Goal: Find specific page/section: Find specific page/section

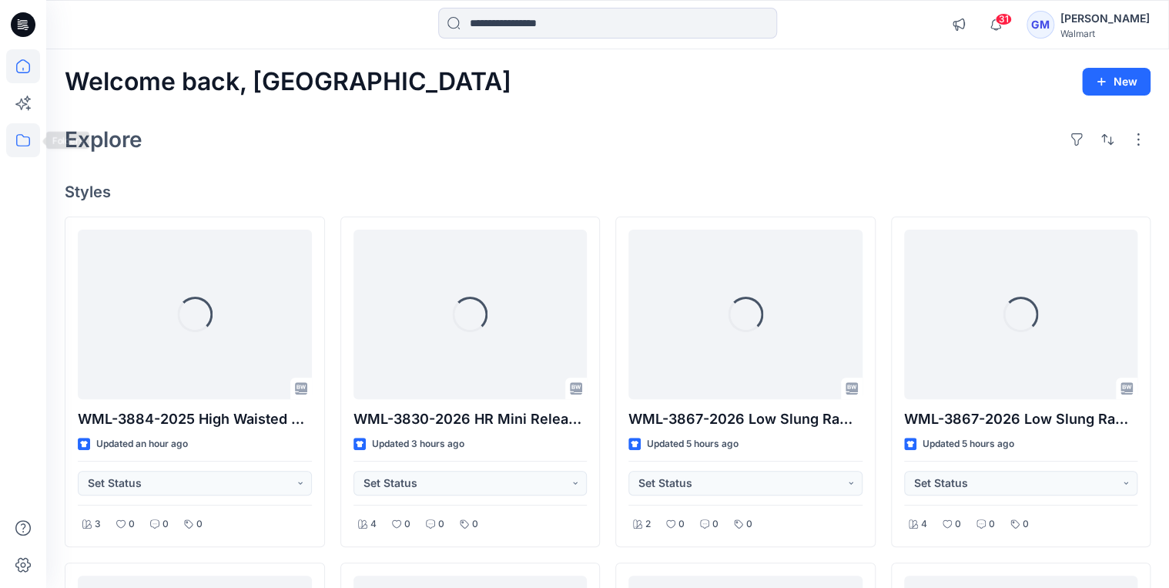
click at [15, 145] on icon at bounding box center [23, 140] width 34 height 34
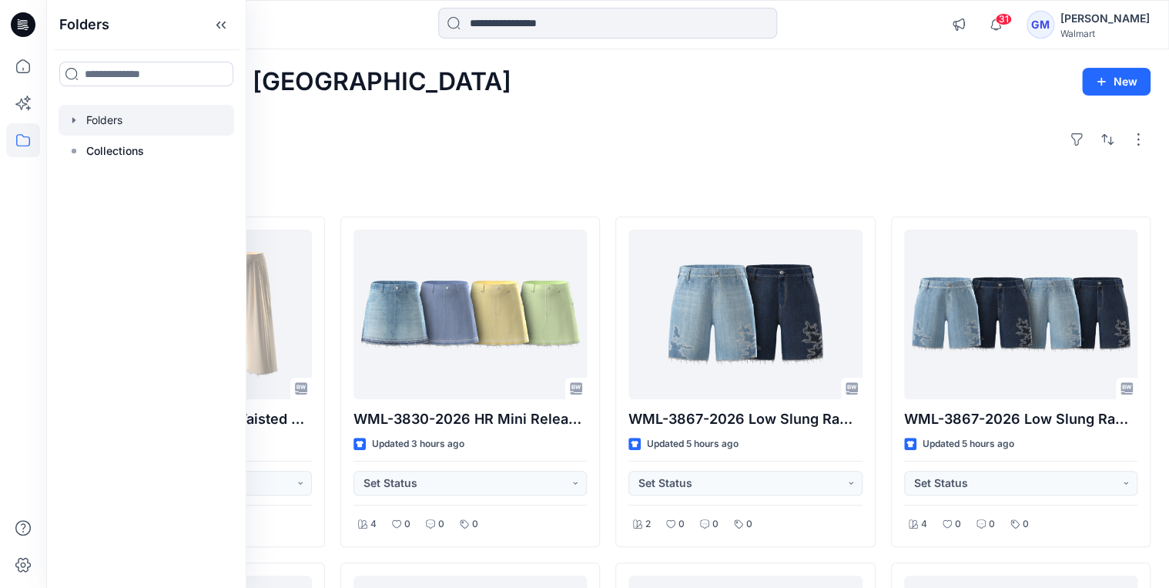
click at [77, 126] on div at bounding box center [147, 120] width 176 height 31
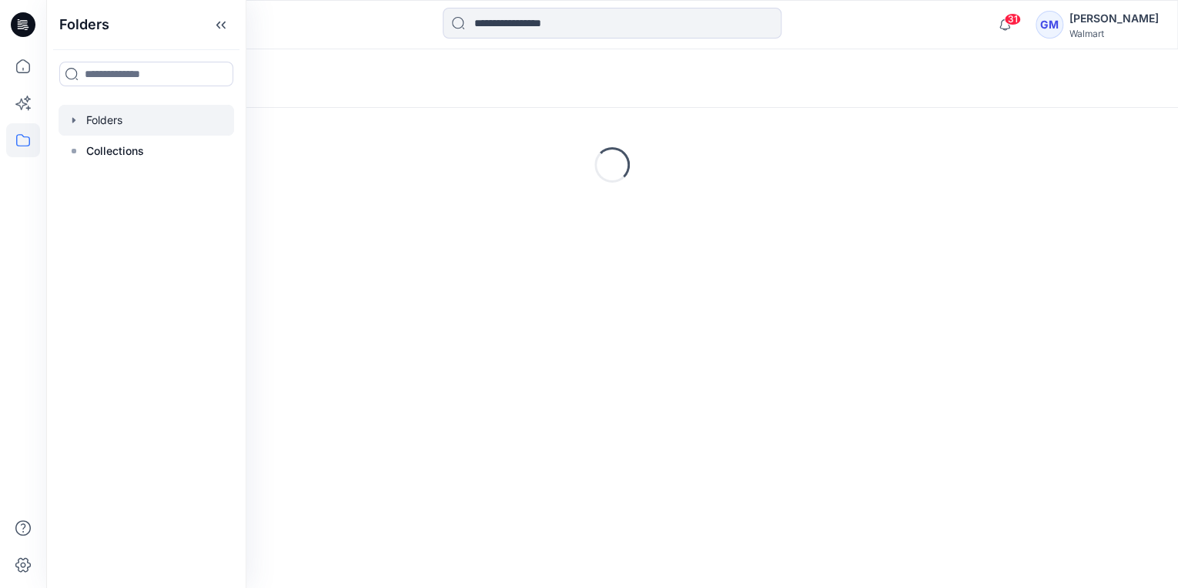
click at [72, 120] on icon "button" at bounding box center [73, 119] width 3 height 5
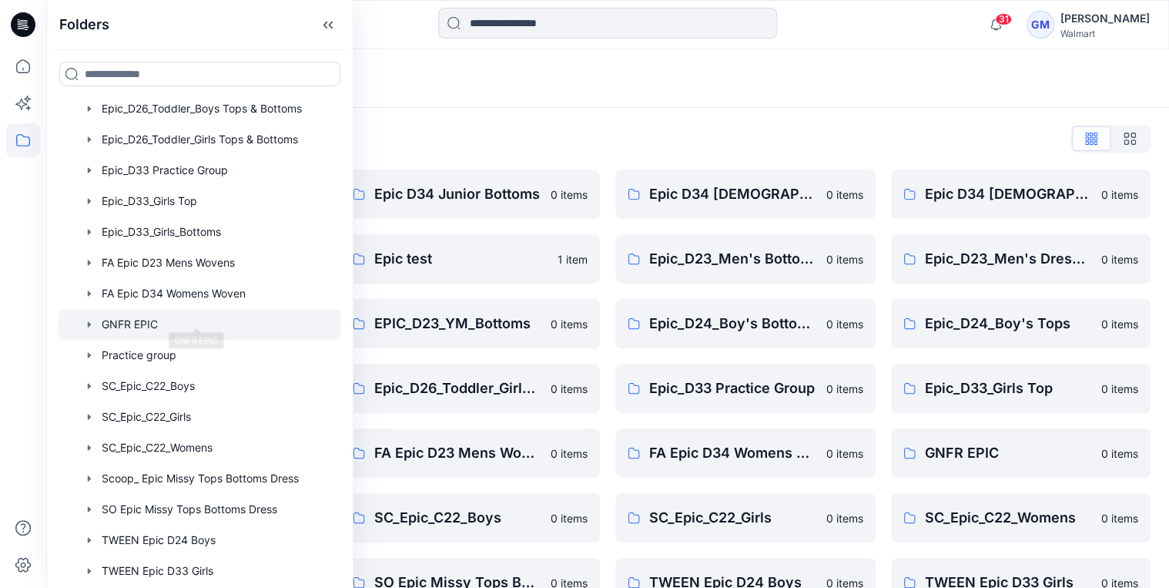
scroll to position [431, 0]
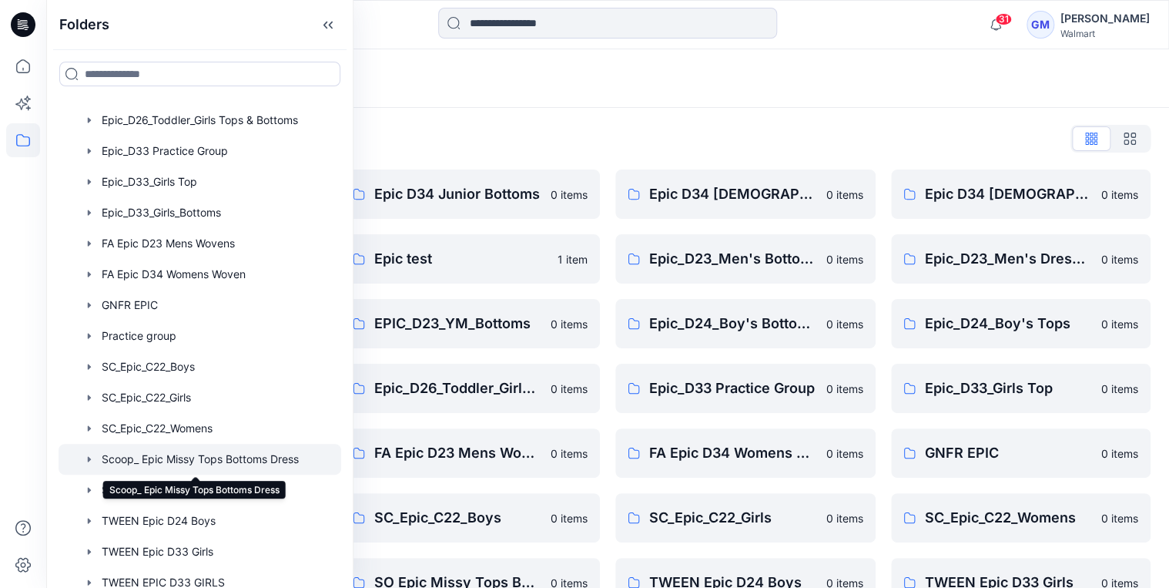
click at [231, 462] on div at bounding box center [200, 459] width 283 height 31
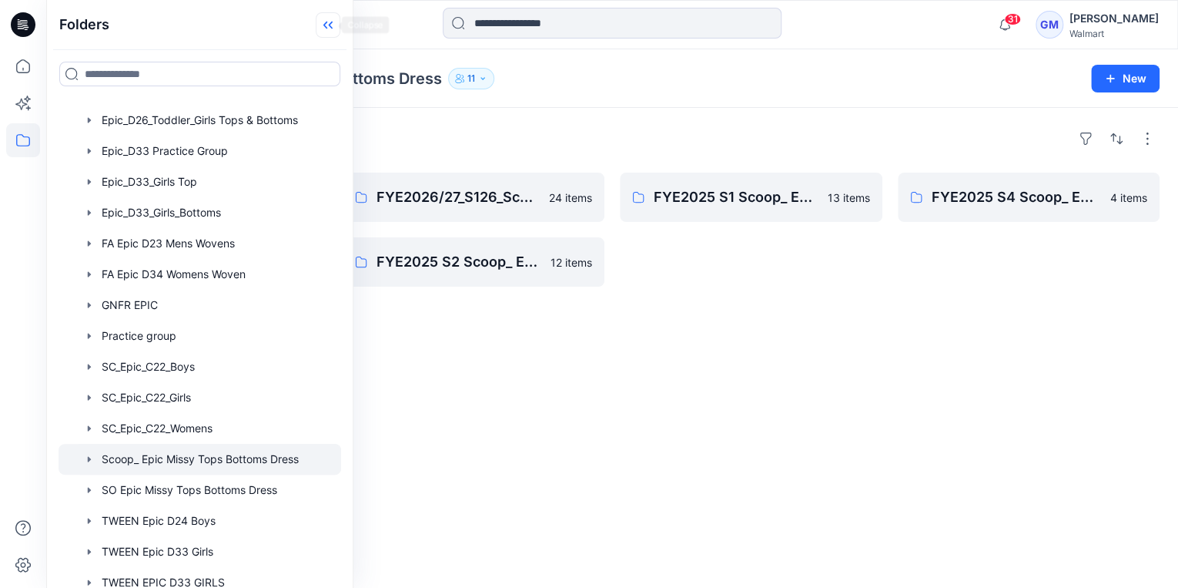
click at [328, 21] on icon at bounding box center [328, 24] width 25 height 25
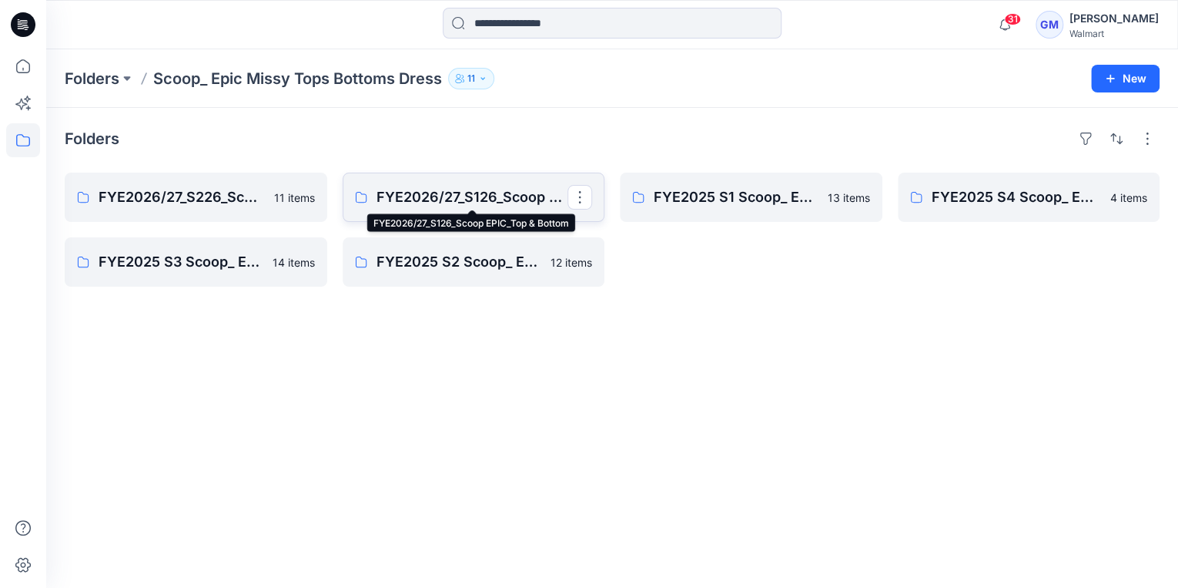
click at [501, 193] on p "FYE2026/27_S126_Scoop EPIC_Top & Bottom" at bounding box center [473, 197] width 192 height 22
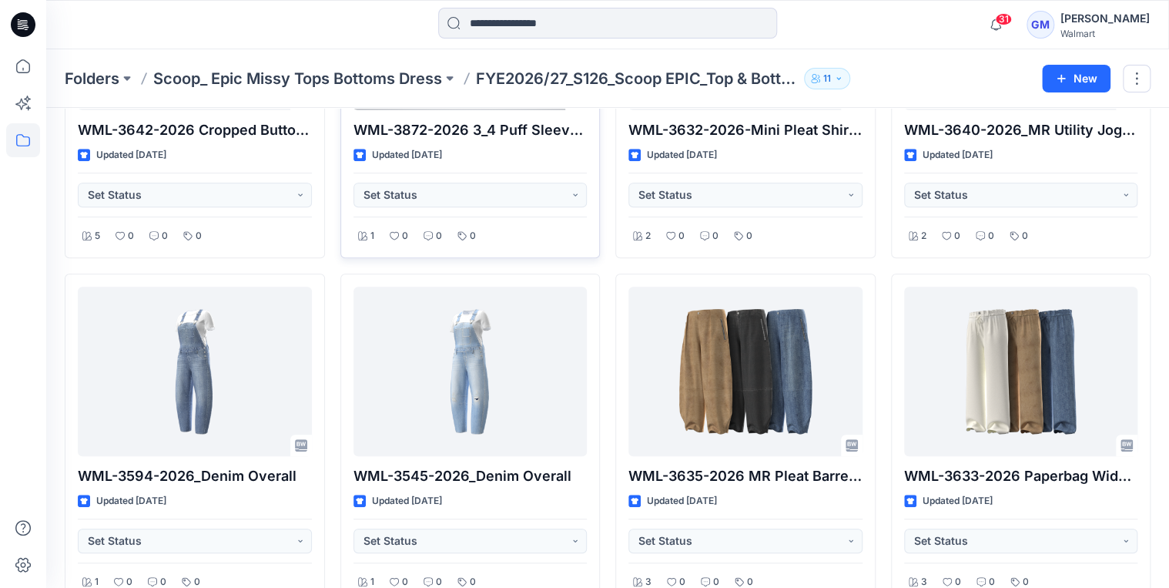
scroll to position [246, 0]
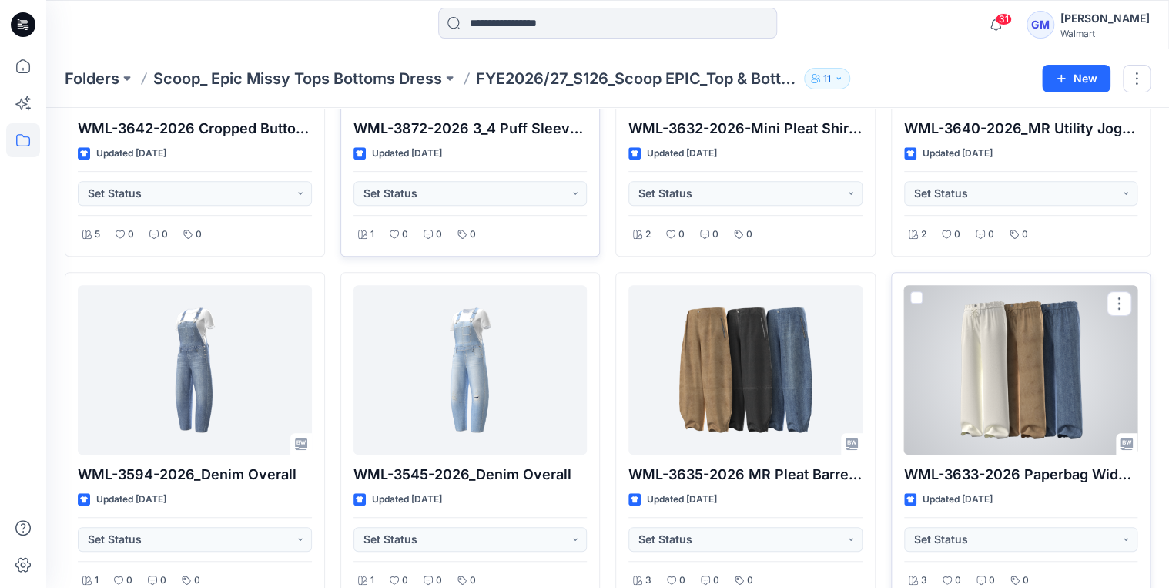
click at [1023, 367] on div at bounding box center [1021, 369] width 234 height 169
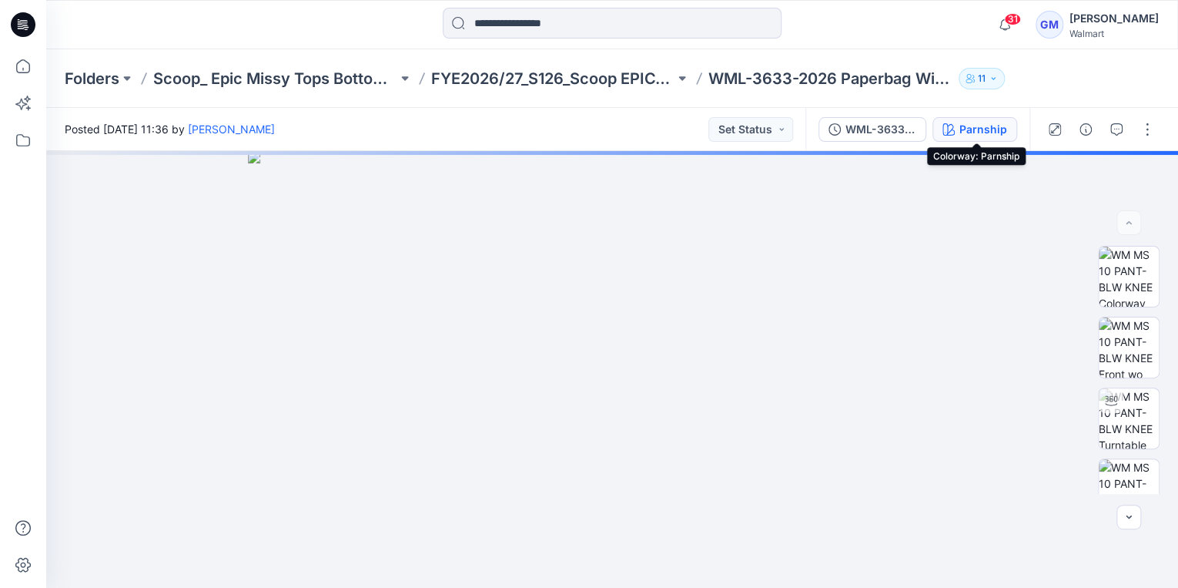
click at [989, 131] on div "Parnship" at bounding box center [984, 129] width 48 height 17
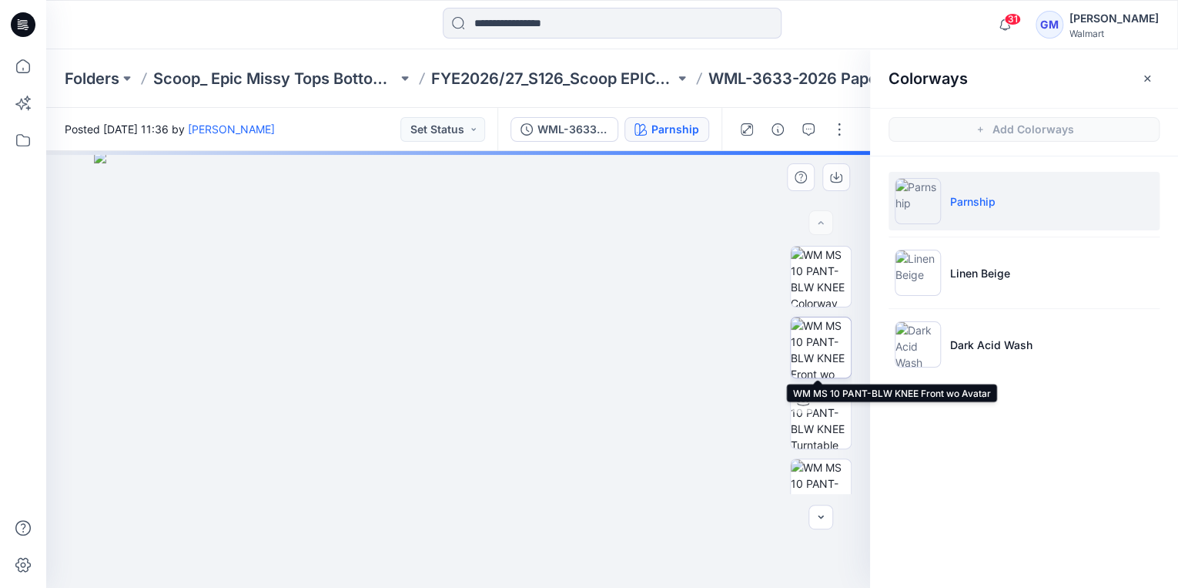
click at [831, 356] on img at bounding box center [821, 347] width 60 height 60
